Goal: Task Accomplishment & Management: Complete application form

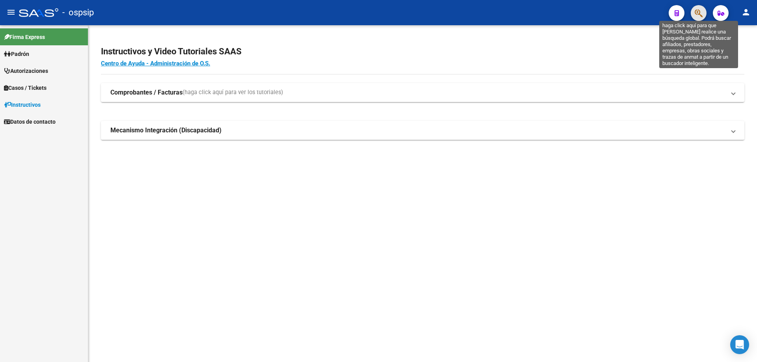
click at [702, 12] on icon "button" at bounding box center [698, 13] width 8 height 9
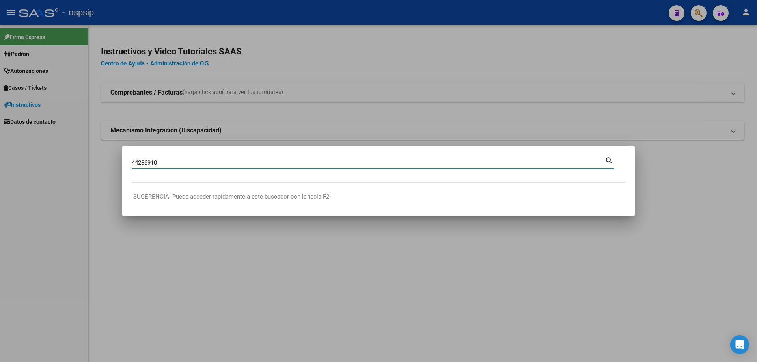
type input "44286910"
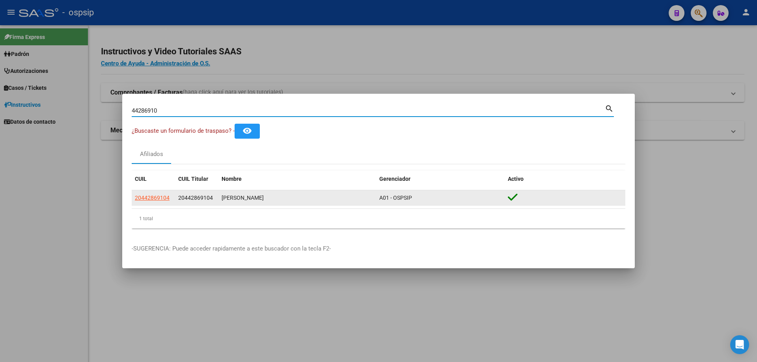
click at [152, 202] on app-link-go-to "20442869104" at bounding box center [152, 197] width 35 height 9
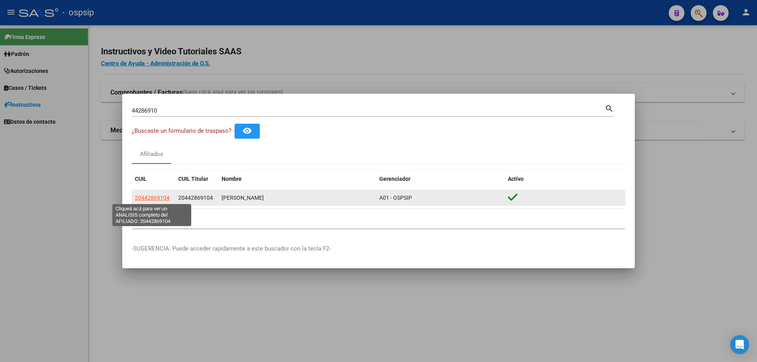
click at [153, 197] on span "20442869104" at bounding box center [152, 198] width 35 height 6
type textarea "20442869104"
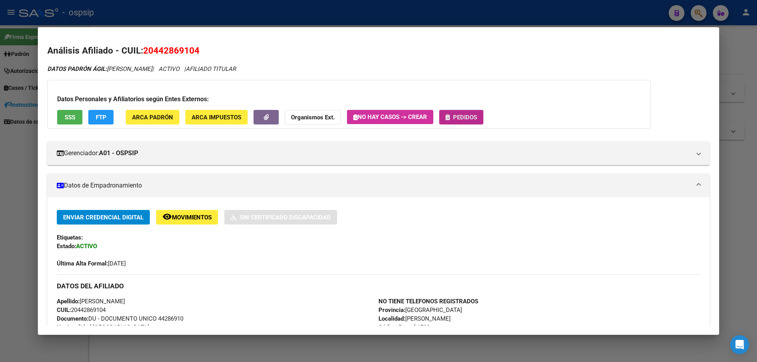
click at [464, 112] on button "Pedidos" at bounding box center [461, 117] width 44 height 15
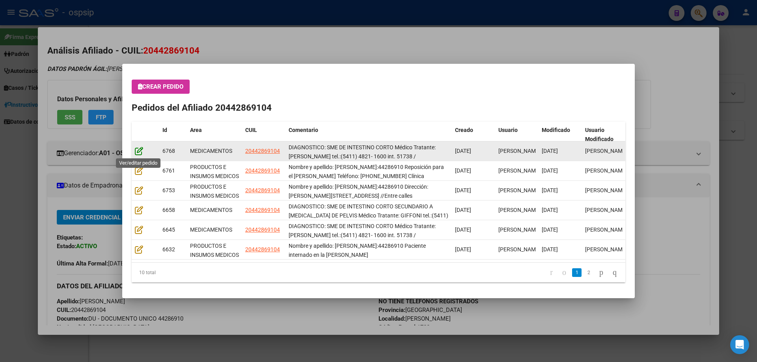
click at [141, 150] on icon at bounding box center [139, 151] width 8 height 9
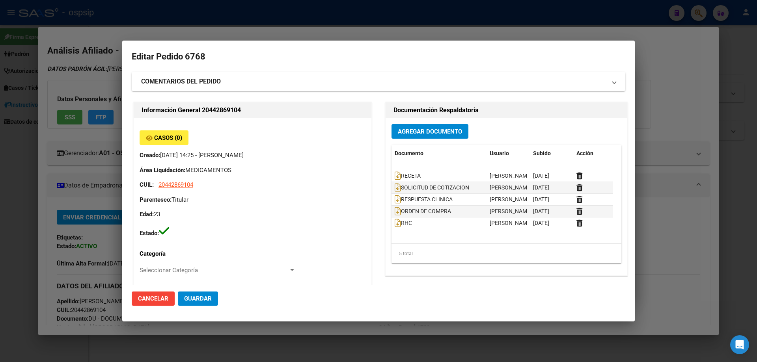
click at [249, 30] on div at bounding box center [378, 181] width 757 height 362
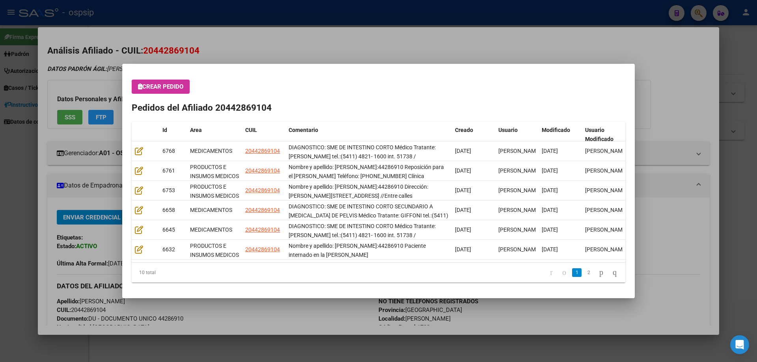
click at [253, 36] on div at bounding box center [378, 181] width 757 height 362
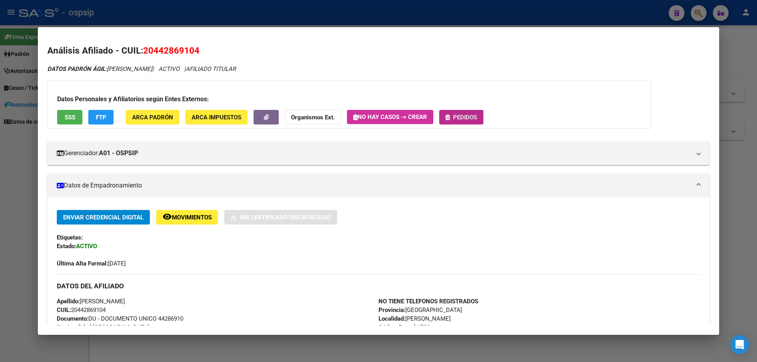
click at [449, 114] on icon "button" at bounding box center [447, 117] width 4 height 6
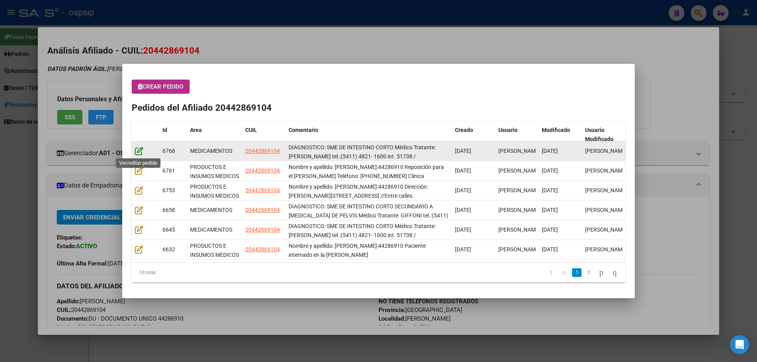
click at [137, 149] on icon at bounding box center [139, 151] width 8 height 9
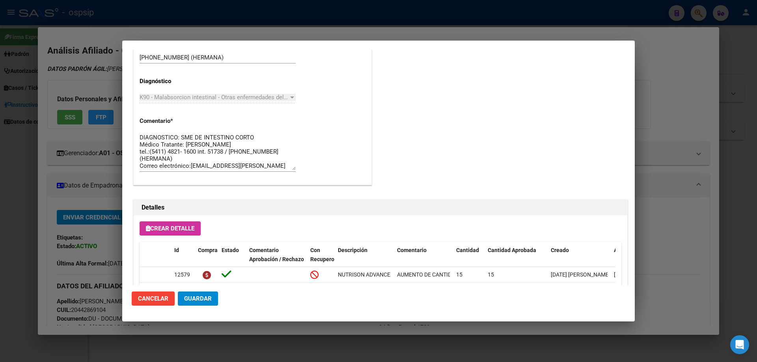
scroll to position [473, 0]
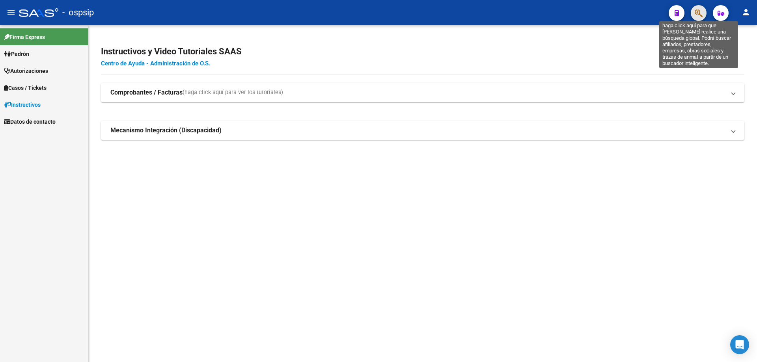
click at [695, 11] on icon "button" at bounding box center [698, 13] width 8 height 9
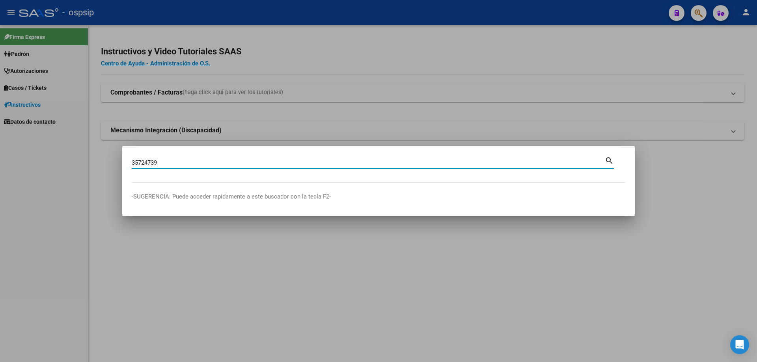
type input "35724739"
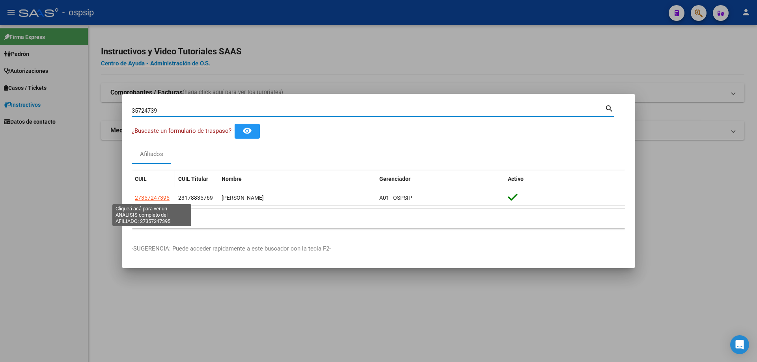
click at [158, 201] on span "27357247395" at bounding box center [152, 198] width 35 height 6
type textarea "27357247395"
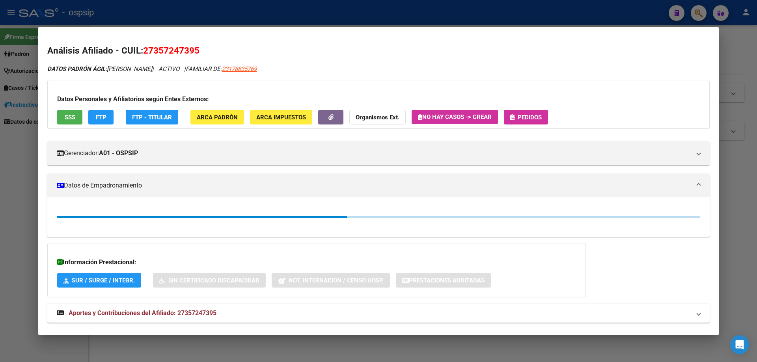
click at [73, 115] on span "SSS" at bounding box center [70, 117] width 11 height 7
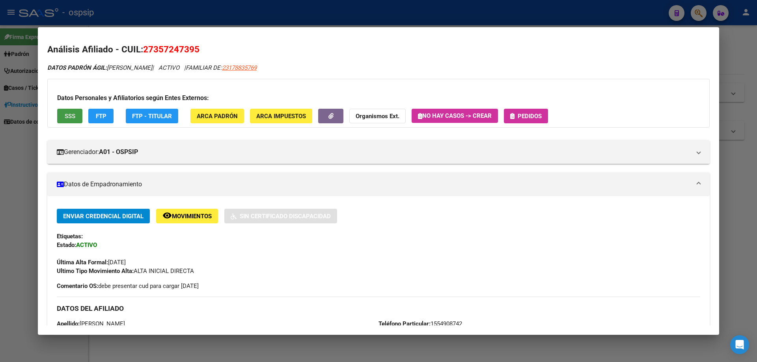
scroll to position [0, 0]
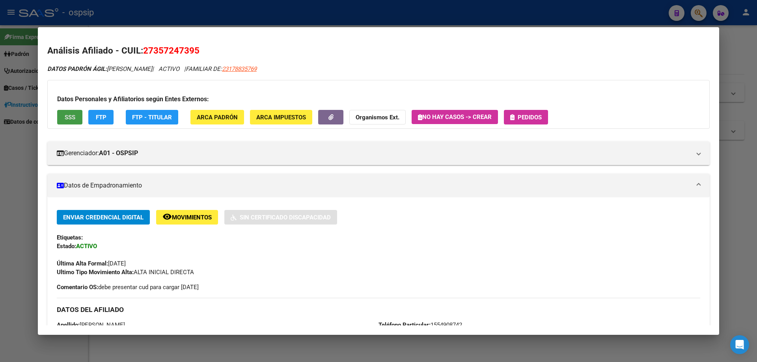
click at [528, 125] on div "Datos Personales y Afiliatorios según Entes Externos: SSS FTP FTP - Titular ARC…" at bounding box center [378, 104] width 662 height 49
click at [513, 120] on icon "button" at bounding box center [512, 117] width 4 height 6
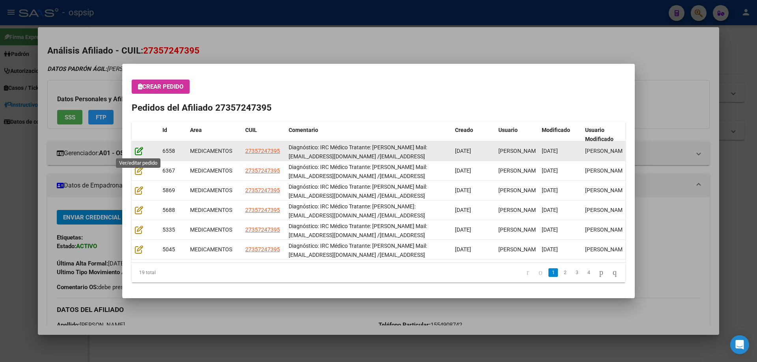
click at [136, 148] on icon at bounding box center [139, 151] width 8 height 9
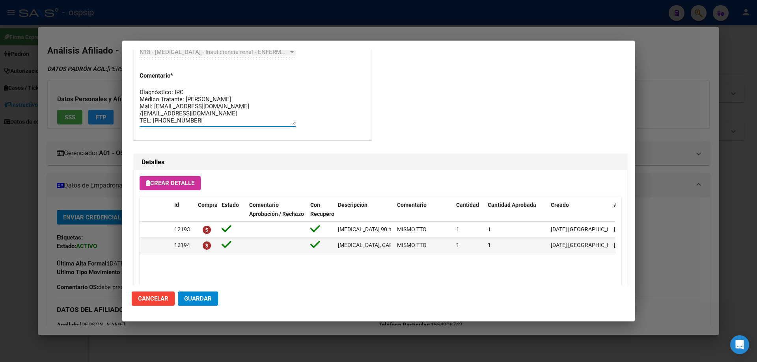
drag, startPoint x: 197, startPoint y: 107, endPoint x: 112, endPoint y: 55, distance: 99.9
click at [112, 55] on div "35724739 Buscar (apellido, dni, cuil, nro traspaso, cuit, obra social) search ¿…" at bounding box center [378, 181] width 757 height 362
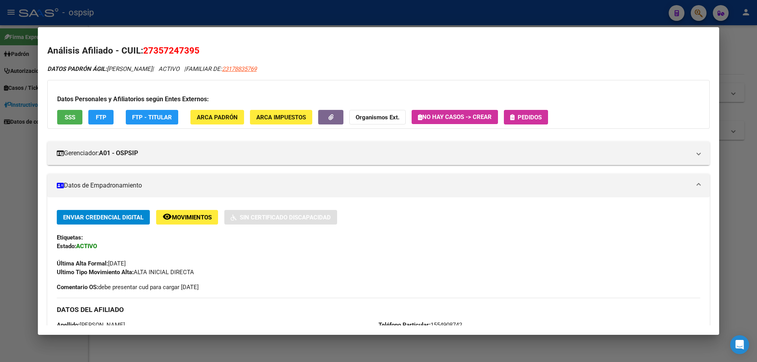
click at [526, 112] on button "Pedidos" at bounding box center [526, 117] width 44 height 15
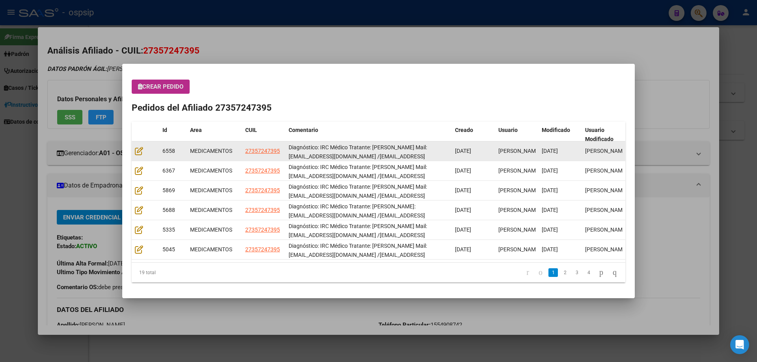
click at [143, 153] on div at bounding box center [145, 151] width 21 height 9
click at [142, 153] on icon at bounding box center [139, 151] width 8 height 9
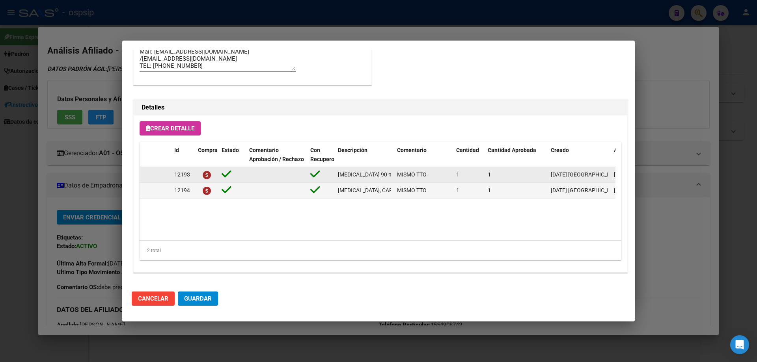
scroll to position [0, 33]
drag, startPoint x: 336, startPoint y: 175, endPoint x: 395, endPoint y: 178, distance: 58.8
click at [395, 178] on div "12193 [MEDICAL_DATA] 90 mg comp.rec.x 30 MISMO TTO 1 1 [DATE] [PERSON_NAME] [DA…" at bounding box center [434, 175] width 589 height 16
copy span "[MEDICAL_DATA] 90 mg comp.rec.x 30"
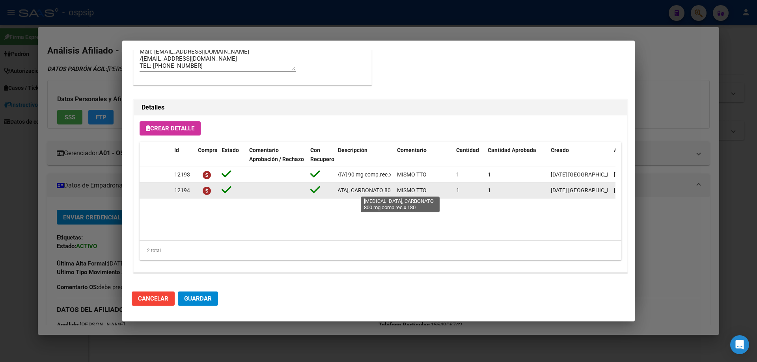
scroll to position [0, 72]
drag, startPoint x: 337, startPoint y: 190, endPoint x: 393, endPoint y: 192, distance: 56.8
click at [393, 192] on datatable-body-cell "[MEDICAL_DATA], CARBONATO 800 mg comp.rec.x 180" at bounding box center [364, 190] width 59 height 15
copy span "[MEDICAL_DATA], CARBONATO 800 mg comp.rec.x 180"
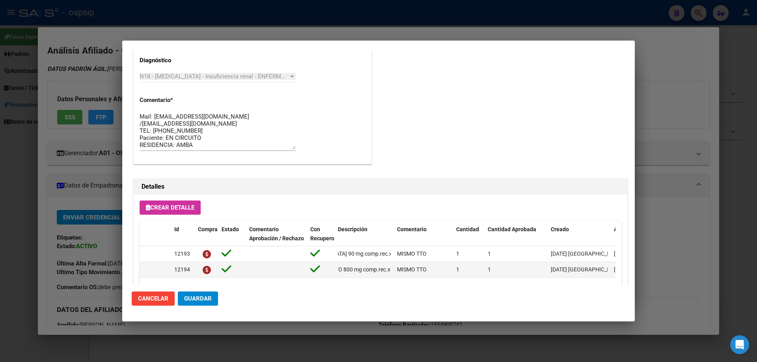
scroll to position [433, 0]
drag, startPoint x: 208, startPoint y: 147, endPoint x: 137, endPoint y: 108, distance: 81.6
drag, startPoint x: 156, startPoint y: 127, endPoint x: 253, endPoint y: 120, distance: 97.6
click at [253, 120] on textarea "Diagnóstico: IRC Médico Tratante: [PERSON_NAME] Mail: [EMAIL_ADDRESS][DOMAIN_NA…" at bounding box center [218, 130] width 156 height 37
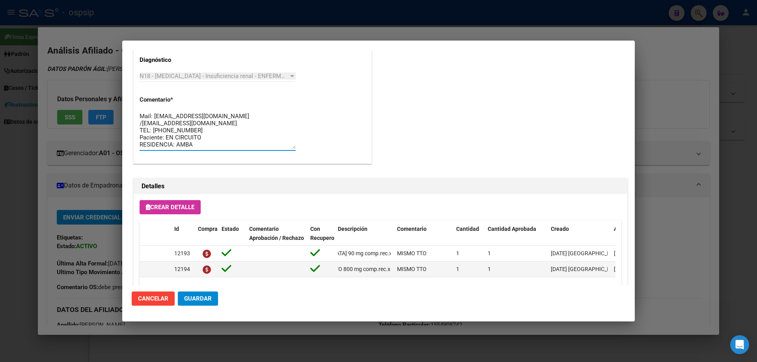
scroll to position [0, 0]
drag, startPoint x: 212, startPoint y: 148, endPoint x: 127, endPoint y: 97, distance: 99.7
click at [127, 97] on mat-dialog-content "Editar Pedido 6558 COMENTARIOS DEL PEDIDO Escriba su comentario aquí. Enviar co…" at bounding box center [378, 167] width 512 height 235
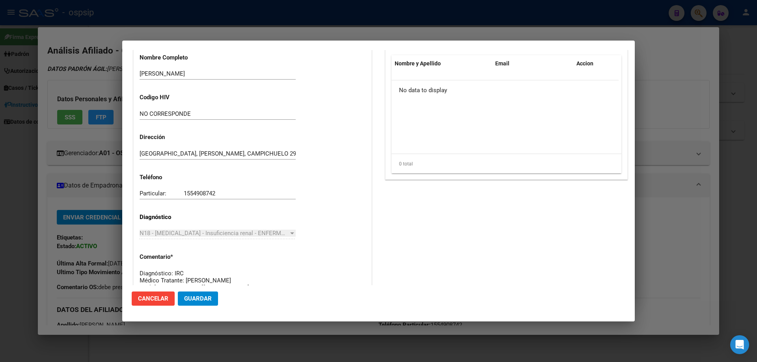
scroll to position [276, 0]
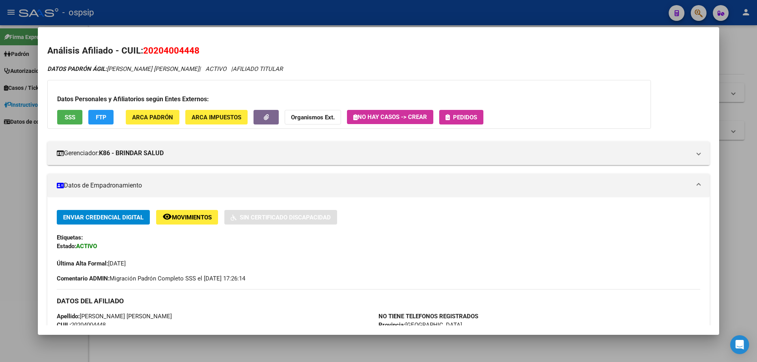
click at [695, 13] on div at bounding box center [378, 181] width 757 height 362
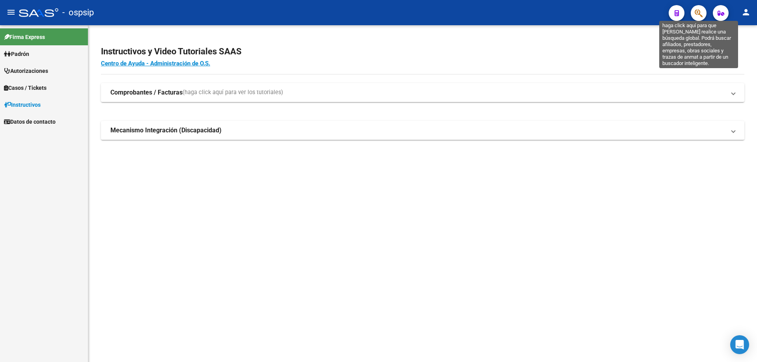
click at [698, 15] on icon "button" at bounding box center [698, 13] width 8 height 9
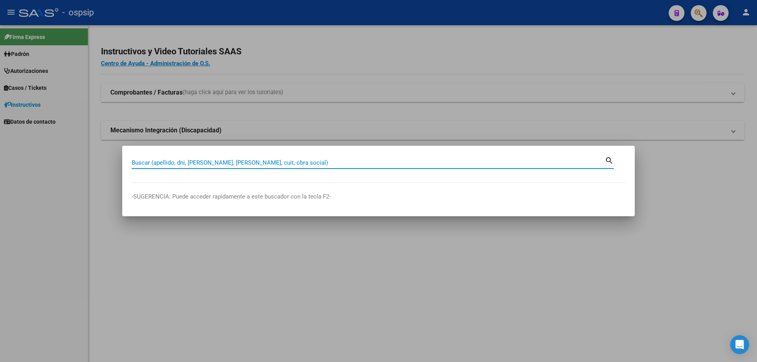
paste input "27357247395"
type input "27357247395"
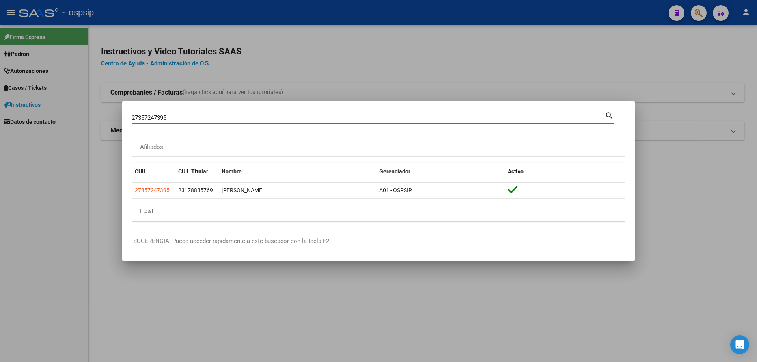
click at [158, 195] on app-link-go-to "27357247395" at bounding box center [152, 190] width 35 height 9
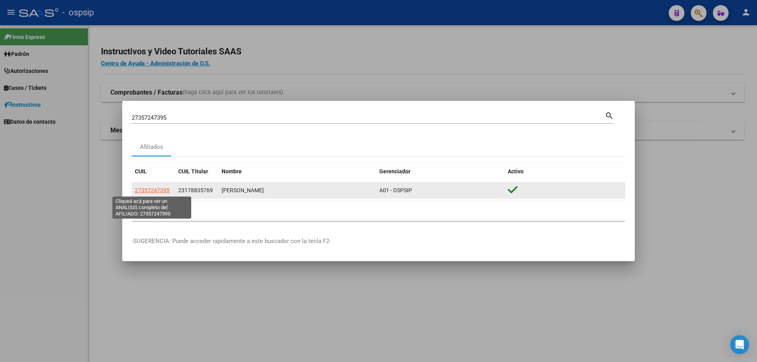
click at [157, 193] on span "27357247395" at bounding box center [152, 190] width 35 height 6
type textarea "27357247395"
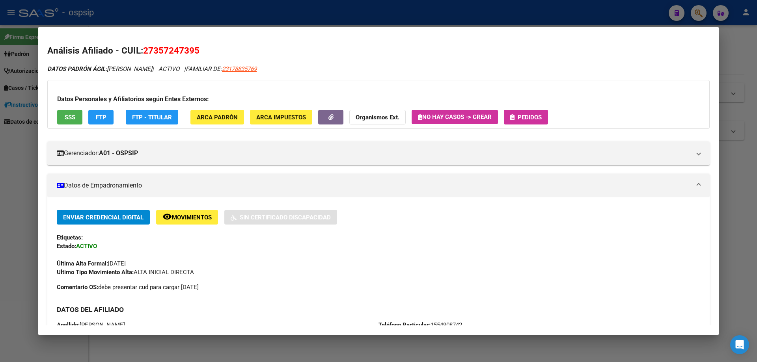
click at [510, 116] on button "Pedidos" at bounding box center [526, 117] width 44 height 15
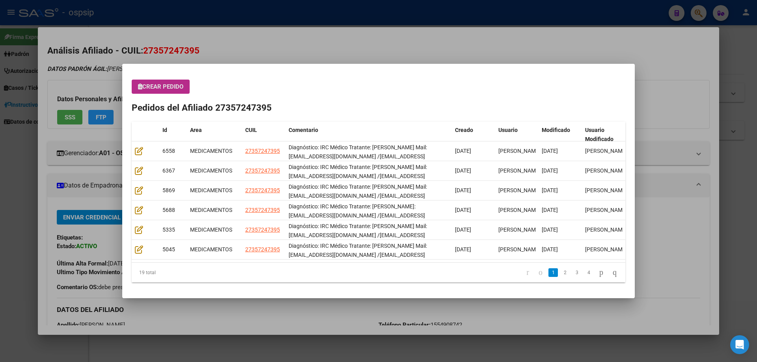
click at [170, 97] on div "Crear Pedido Pedidos del Afiliado 27357247395 Id Area CUIL Comentario Creado Us…" at bounding box center [378, 181] width 493 height 203
click at [171, 90] on span "Crear Pedido" at bounding box center [160, 86] width 45 height 7
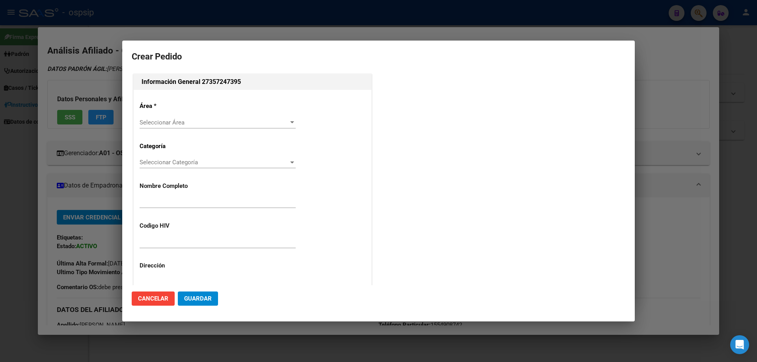
type input "[PERSON_NAME]"
type input "NO CORRESPONDE"
type input "Buenos Aires, MERLO, CAMPICHUELO 2985"
type input "Particular: 1554908742"
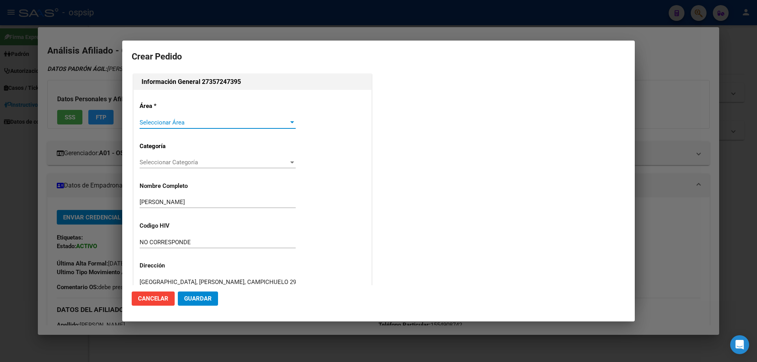
type input "[PERSON_NAME]"
type input "[GEOGRAPHIC_DATA], [PERSON_NAME], CAMPICHUELO 2985"
click at [166, 125] on span "Seleccionar Área" at bounding box center [214, 122] width 149 height 7
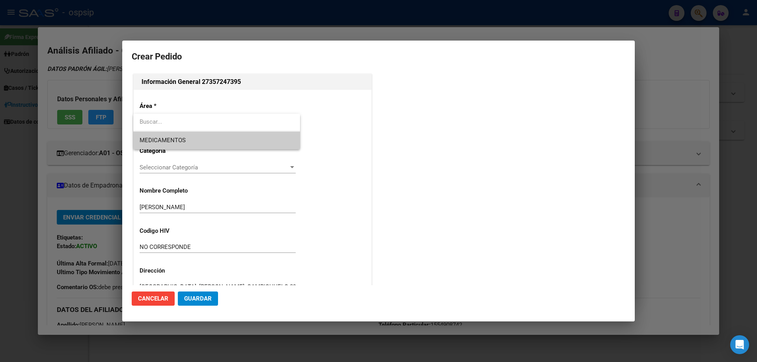
click at [169, 143] on span "MEDICAMENTOS" at bounding box center [163, 140] width 46 height 7
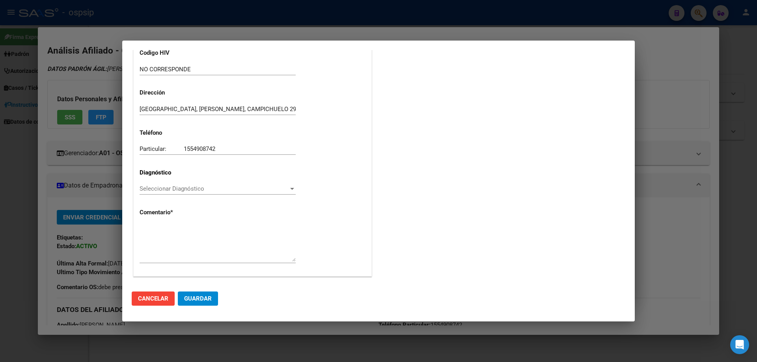
scroll to position [177, 0]
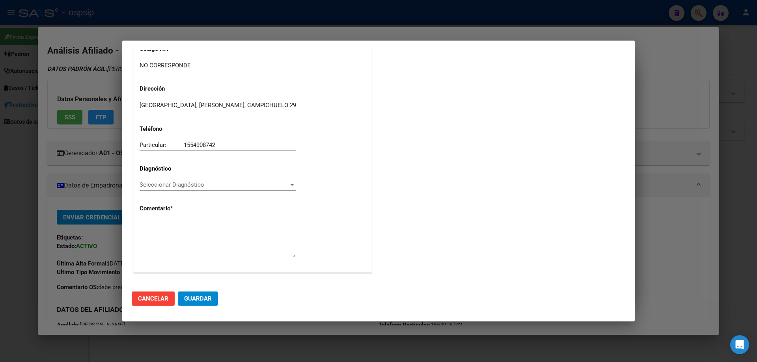
click at [170, 181] on span "Seleccionar Diagnóstico" at bounding box center [214, 184] width 149 height 7
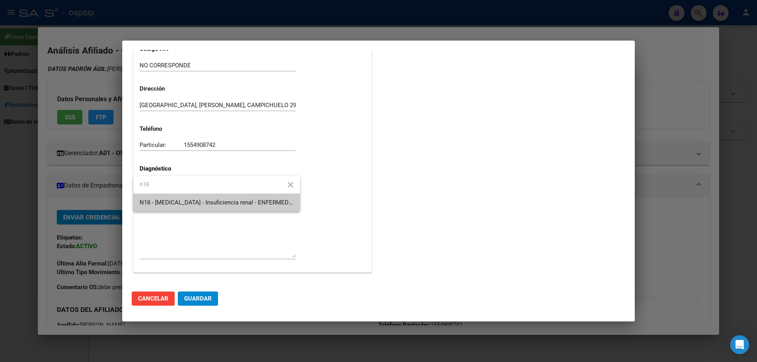
type input "n18"
click at [182, 201] on span "N18 - [MEDICAL_DATA] - Insuficiencia renal - ENFERMEDADES DEL SISTEMA GENITOURI…" at bounding box center [265, 202] width 251 height 7
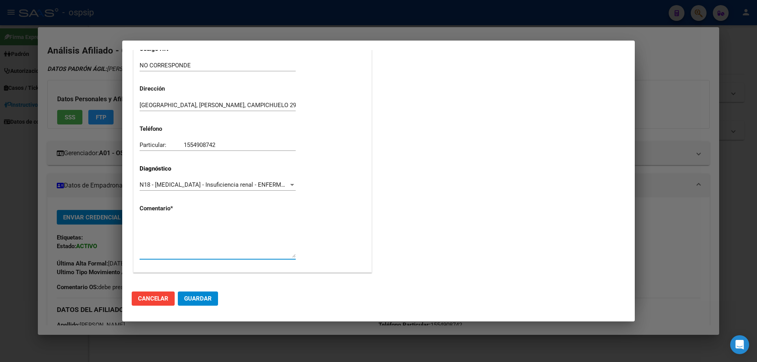
paste textarea "Diagnóstico: IRC Médico Tratante: [PERSON_NAME] Mail: [EMAIL_ADDRESS][DOMAIN_NA…"
type textarea "Diagnóstico: IRC Médico Tratante: MARCOZZI AMALIA Mail: cordobaluis912@gmail.co…"
click at [198, 304] on button "Guardar" at bounding box center [198, 299] width 40 height 14
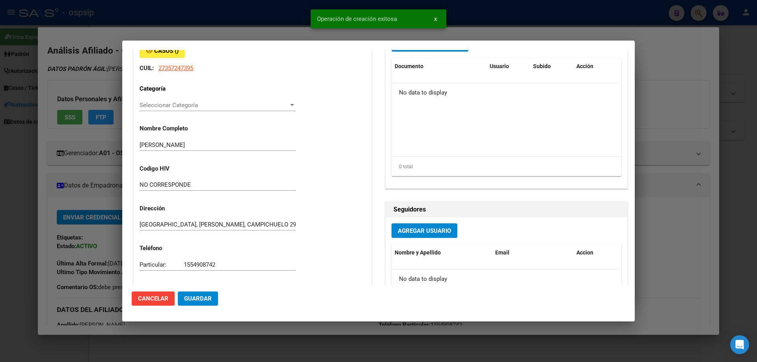
scroll to position [0, 0]
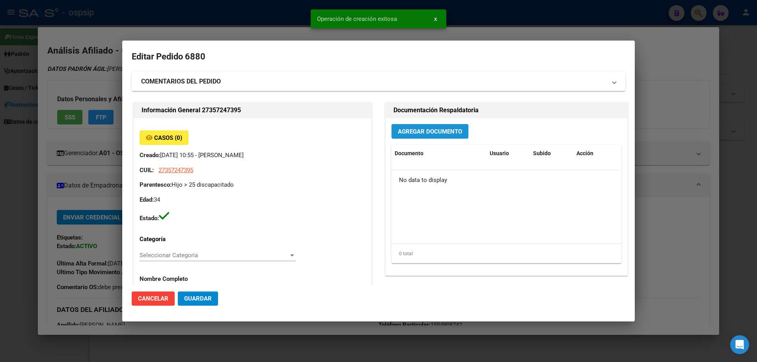
click at [405, 133] on span "Agregar Documento" at bounding box center [430, 131] width 64 height 7
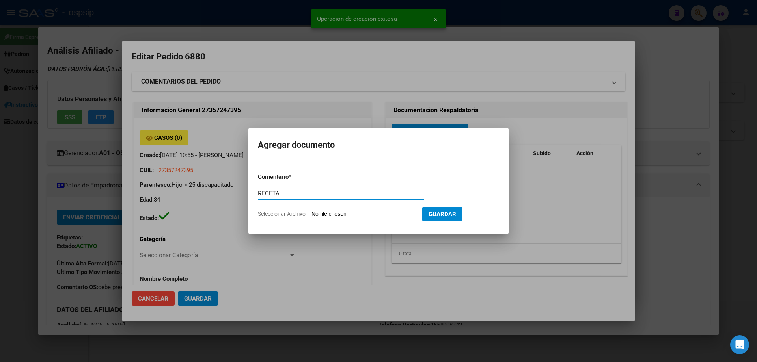
type input "RECETA"
click at [365, 207] on form "Comentario * RECETA Comentario Seleccionar Archivo Guardar" at bounding box center [378, 196] width 241 height 58
click at [361, 213] on input "Seleccionar Archivo" at bounding box center [363, 214] width 104 height 7
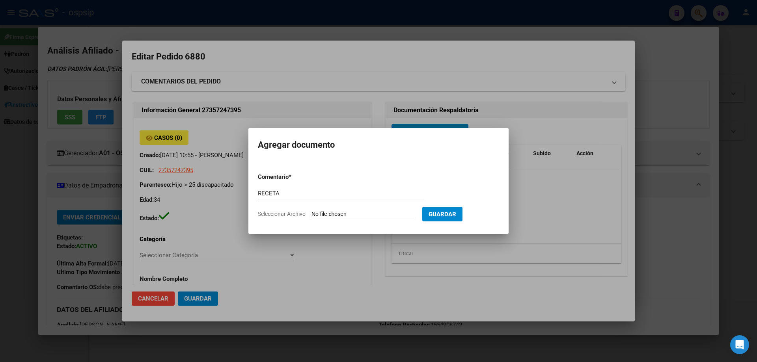
type input "C:\fakepath\2181.jpg"
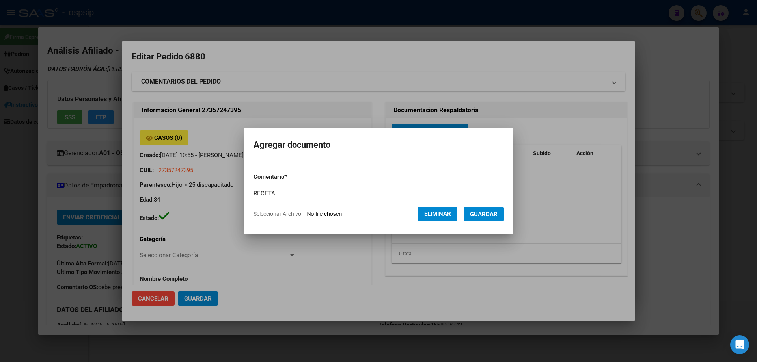
click at [489, 211] on span "Guardar" at bounding box center [484, 214] width 28 height 7
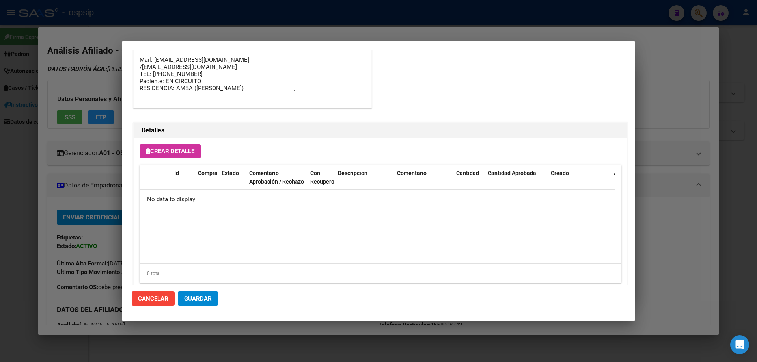
scroll to position [458, 0]
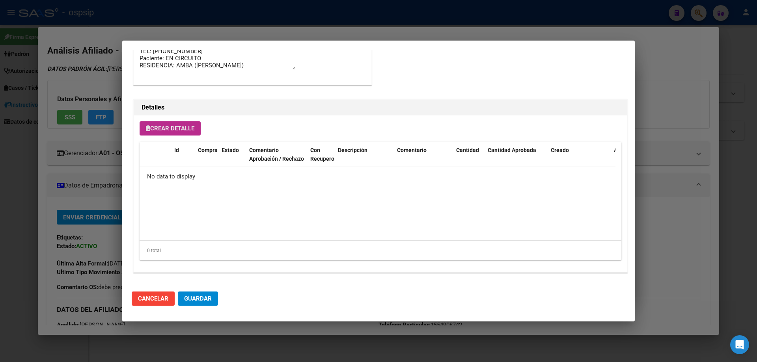
click at [179, 128] on span "Crear Detalle" at bounding box center [170, 128] width 48 height 7
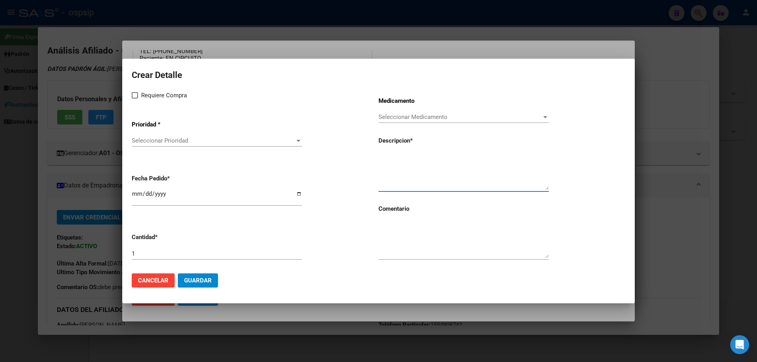
paste textarea "[MEDICAL_DATA] 90 mg comp.rec.x 30"
type textarea "[MEDICAL_DATA] 90 mg comp.rec.x 30"
click at [402, 221] on textarea at bounding box center [463, 239] width 170 height 37
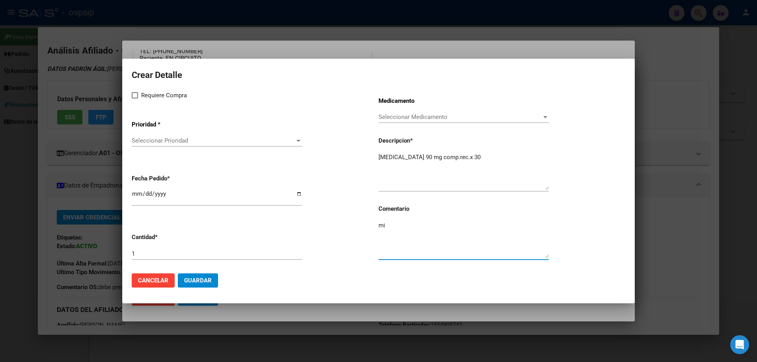
type textarea "m"
type textarea "MISMO TTO"
click at [135, 97] on span at bounding box center [135, 95] width 6 height 6
click at [135, 99] on input "Requiere Compra" at bounding box center [134, 99] width 0 height 0
checkbox input "true"
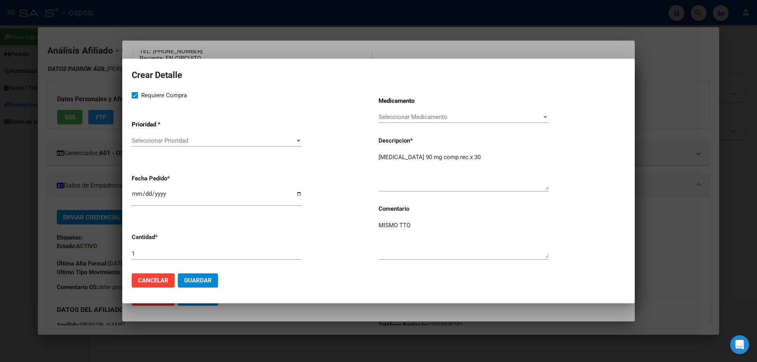
click at [185, 146] on div "Seleccionar Prioridad Seleccionar Prioridad" at bounding box center [217, 141] width 170 height 12
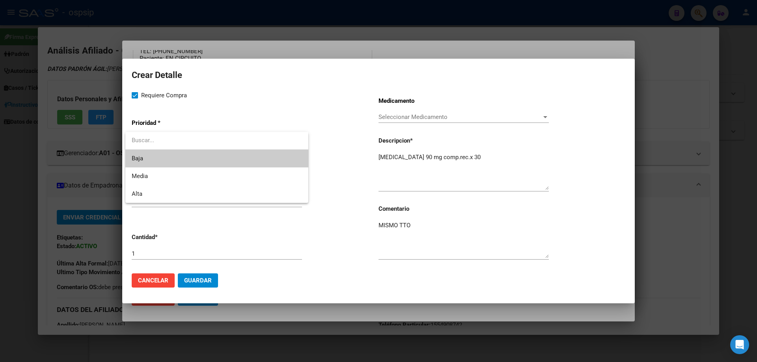
click at [186, 144] on input "dropdown search" at bounding box center [216, 141] width 183 height 18
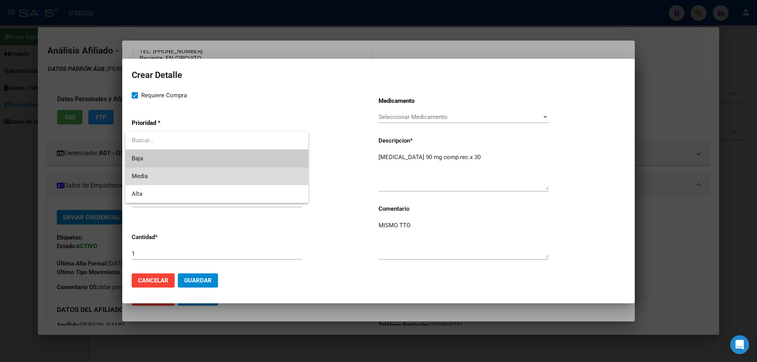
click at [179, 179] on span "Media" at bounding box center [217, 176] width 170 height 18
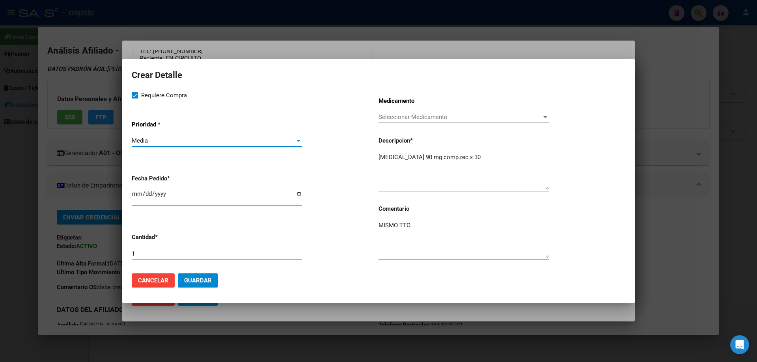
click at [136, 195] on input "2025-08-19" at bounding box center [217, 197] width 170 height 13
type input "2025-08-17"
click at [209, 282] on span "Guardar" at bounding box center [198, 280] width 28 height 7
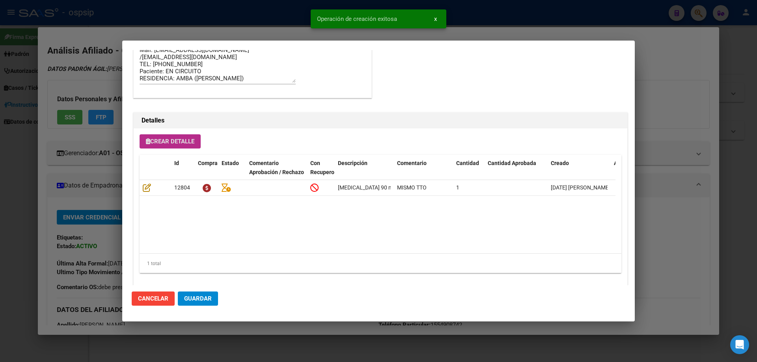
scroll to position [473, 0]
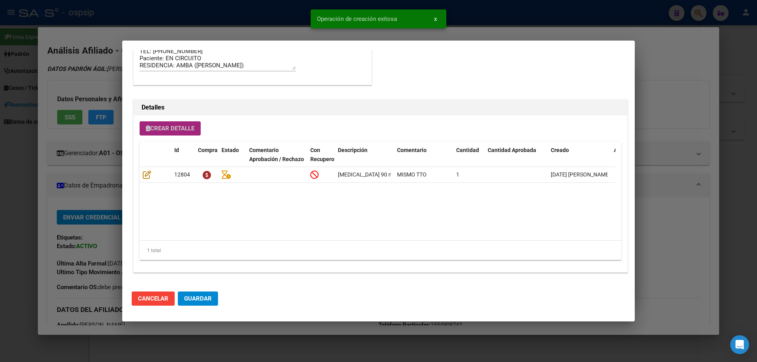
click at [174, 131] on span "Crear Detalle" at bounding box center [170, 128] width 48 height 7
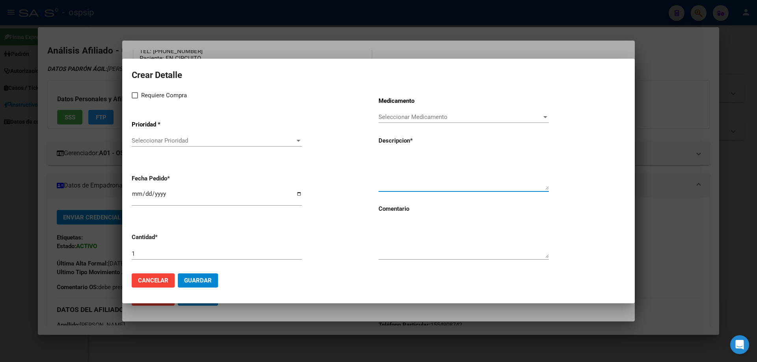
paste textarea "[MEDICAL_DATA], CARBONATO 800 mg comp.rec.x 180"
type textarea "[MEDICAL_DATA], CARBONATO 800 mg comp.rec.x 180"
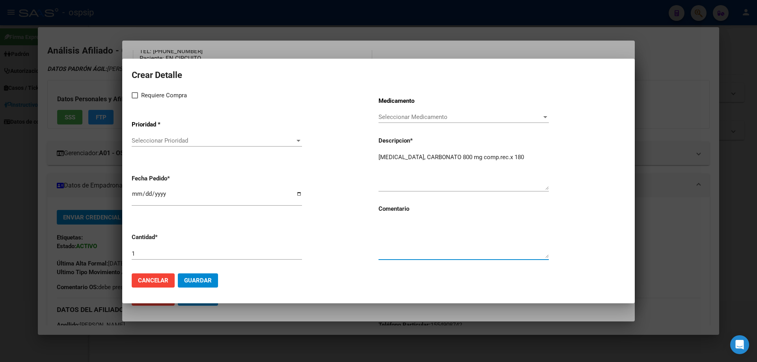
click at [404, 236] on textarea at bounding box center [463, 239] width 170 height 37
type textarea "MISMO TTO"
click at [132, 95] on span at bounding box center [135, 95] width 6 height 6
click at [134, 99] on input "Requiere Compra" at bounding box center [134, 99] width 0 height 0
checkbox input "true"
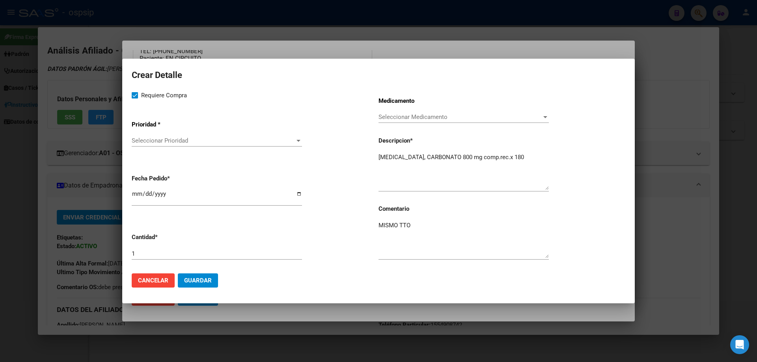
click at [151, 143] on span "Seleccionar Prioridad" at bounding box center [213, 140] width 163 height 7
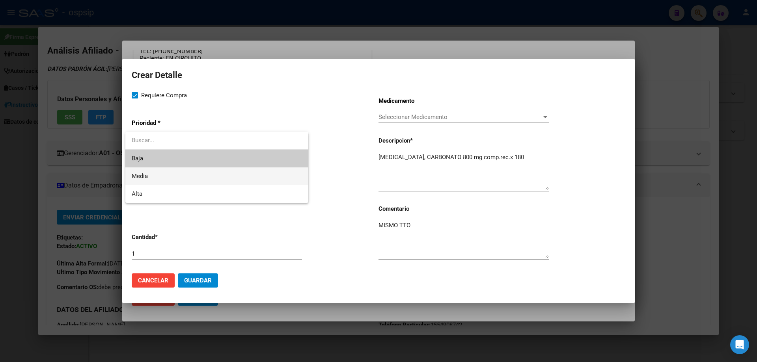
click at [156, 181] on span "Media" at bounding box center [217, 176] width 170 height 18
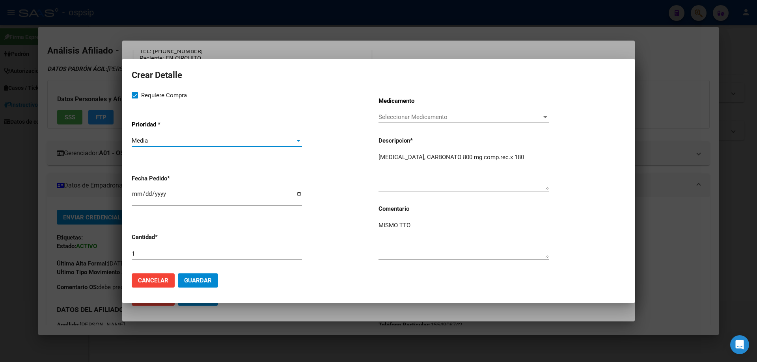
click at [137, 197] on input "2025-08-19" at bounding box center [217, 197] width 170 height 13
click at [137, 199] on input "2025-08-17" at bounding box center [217, 197] width 170 height 13
click at [134, 192] on input "2025-08-17" at bounding box center [217, 197] width 170 height 13
type input "2025-08-12"
click at [199, 278] on span "Guardar" at bounding box center [198, 280] width 28 height 7
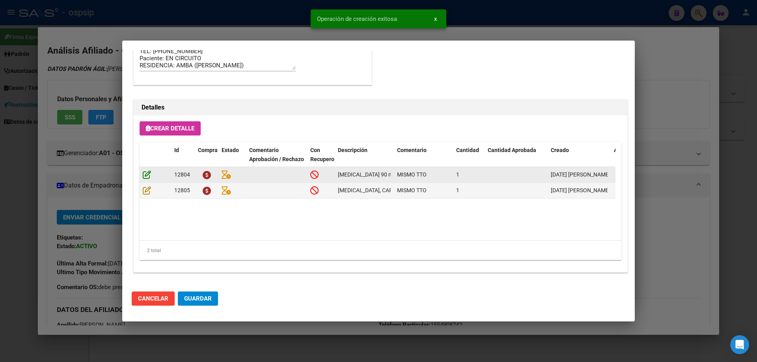
click at [145, 175] on icon at bounding box center [147, 174] width 8 height 9
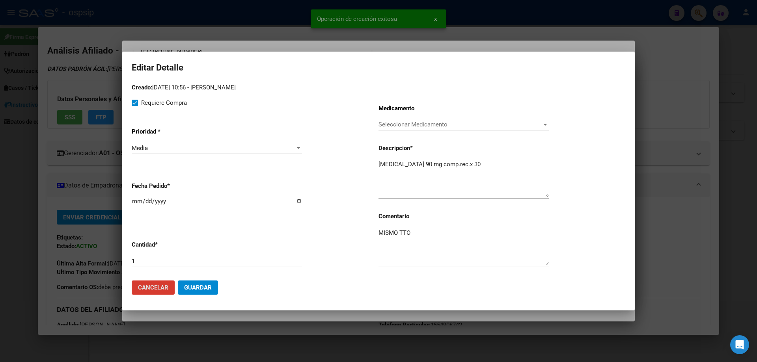
click at [135, 202] on input "2025-08-17" at bounding box center [217, 204] width 170 height 13
type input "2025-08-12"
click at [202, 298] on mat-dialog-actions "Cancelar Guardar" at bounding box center [378, 287] width 493 height 27
click at [201, 287] on span "Guardar" at bounding box center [198, 287] width 28 height 7
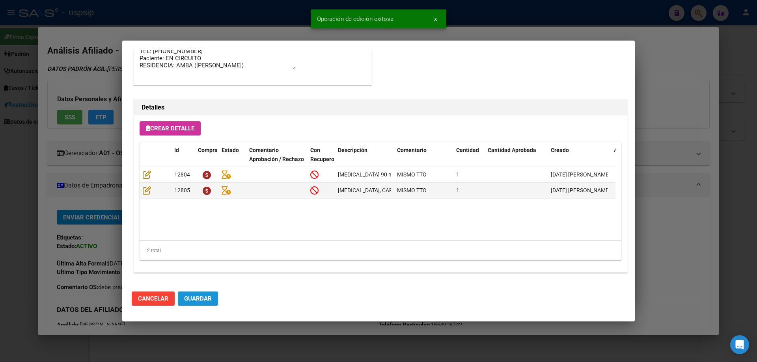
click at [207, 295] on span "Guardar" at bounding box center [198, 298] width 28 height 7
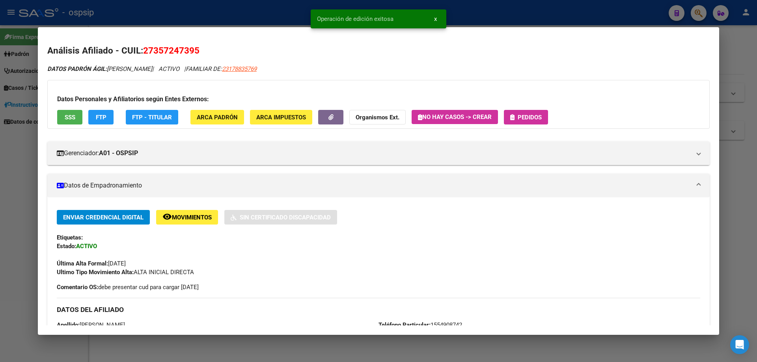
click at [512, 120] on icon "button" at bounding box center [512, 117] width 4 height 6
